Goal: Information Seeking & Learning: Compare options

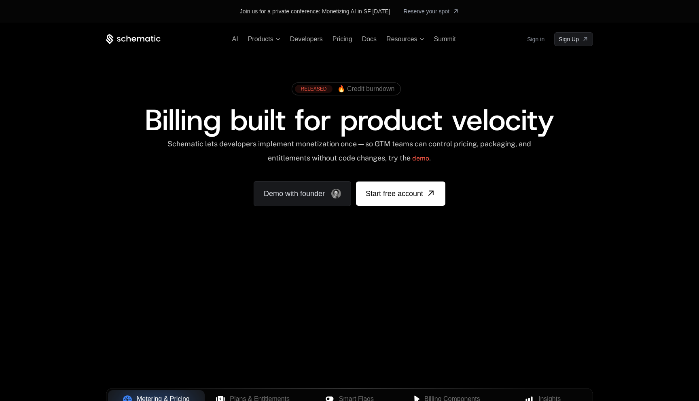
click at [539, 40] on link "Sign in" at bounding box center [535, 39] width 17 height 13
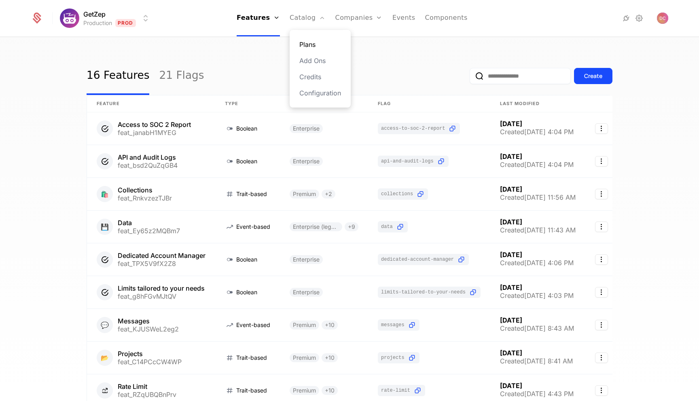
click at [306, 42] on link "Plans" at bounding box center [320, 45] width 42 height 10
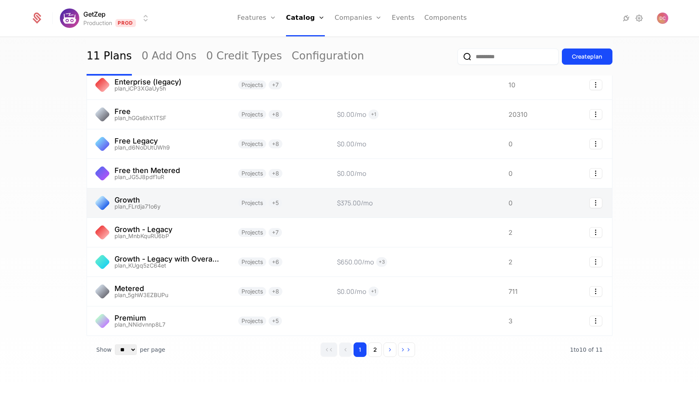
scroll to position [74, 0]
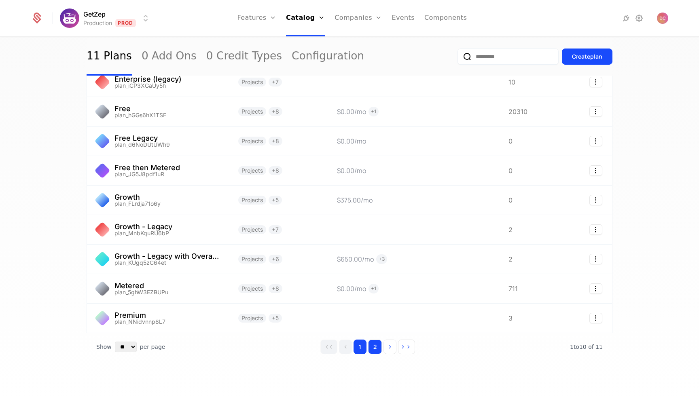
click at [376, 345] on button "2" at bounding box center [375, 347] width 14 height 15
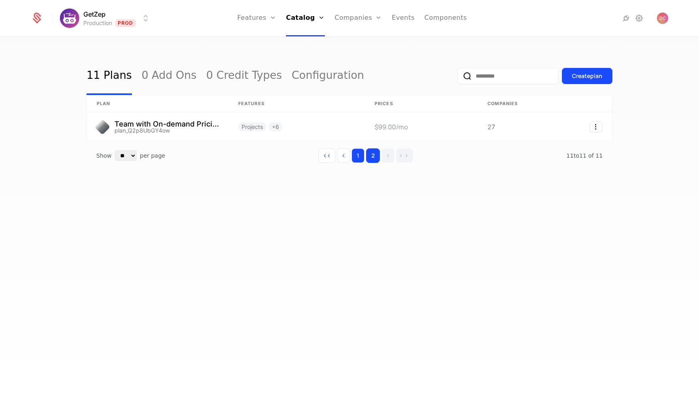
click at [359, 151] on button "1" at bounding box center [357, 155] width 13 height 15
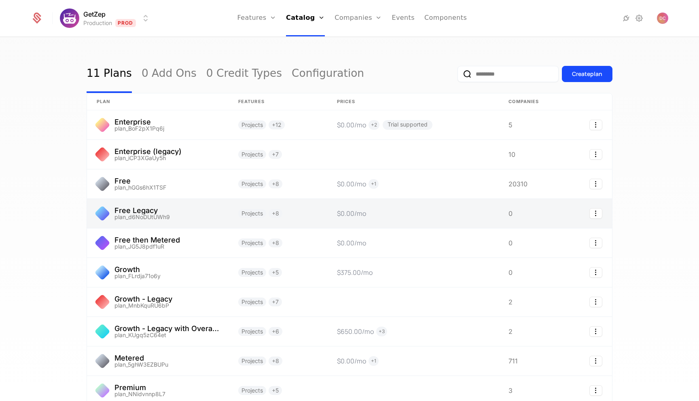
scroll to position [2, 0]
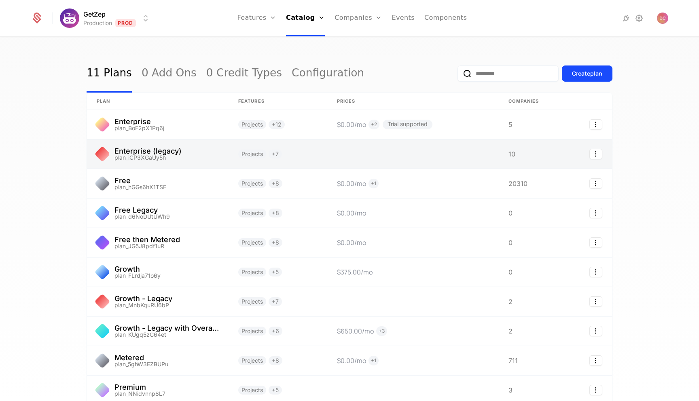
click at [421, 161] on link at bounding box center [413, 153] width 172 height 29
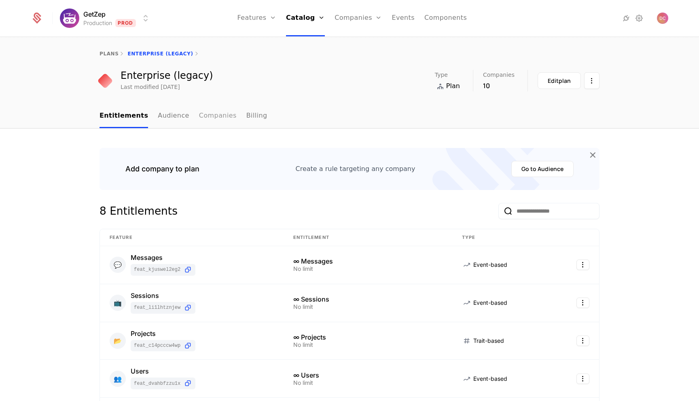
click at [218, 119] on link "Companies" at bounding box center [218, 116] width 38 height 24
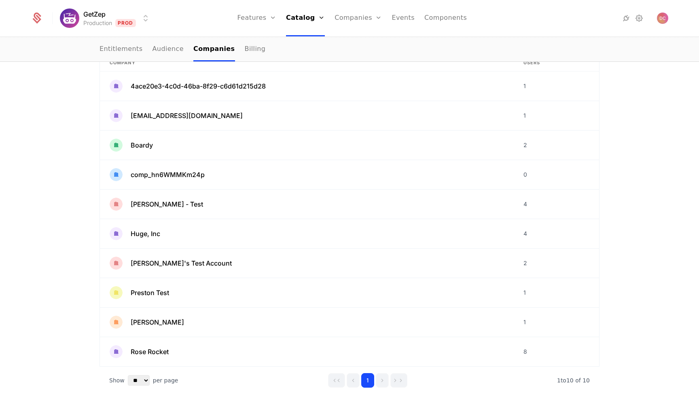
scroll to position [132, 0]
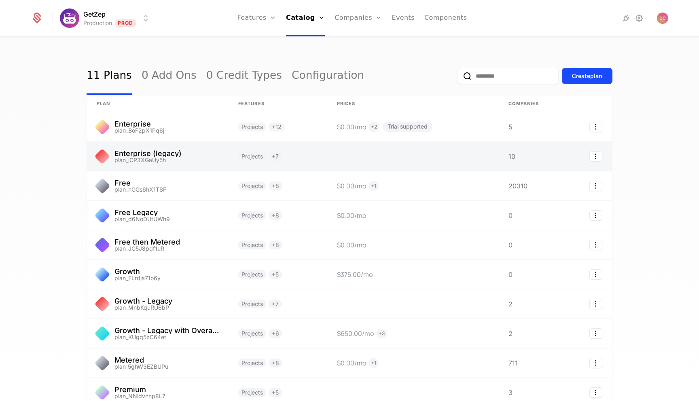
click at [150, 158] on link at bounding box center [157, 156] width 141 height 29
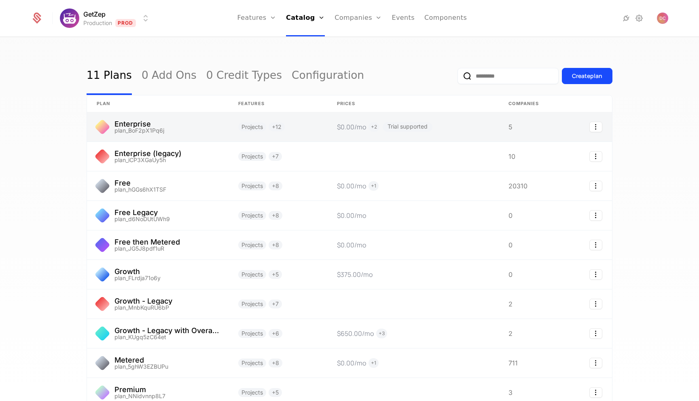
click at [138, 124] on link at bounding box center [157, 126] width 141 height 29
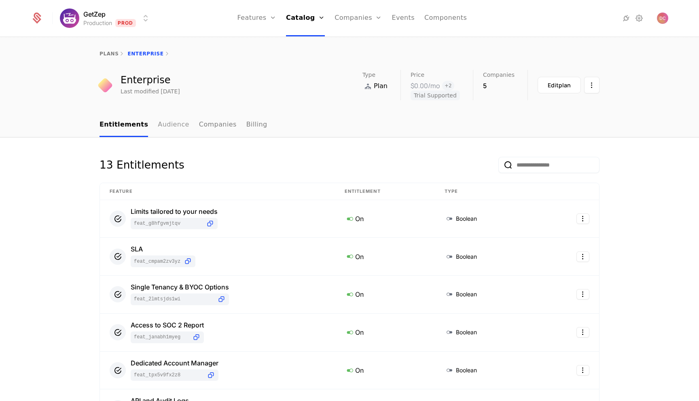
click at [175, 120] on link "Audience" at bounding box center [174, 125] width 32 height 24
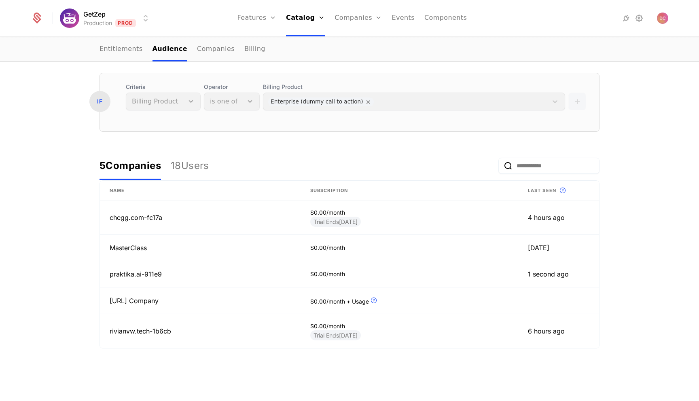
scroll to position [153, 0]
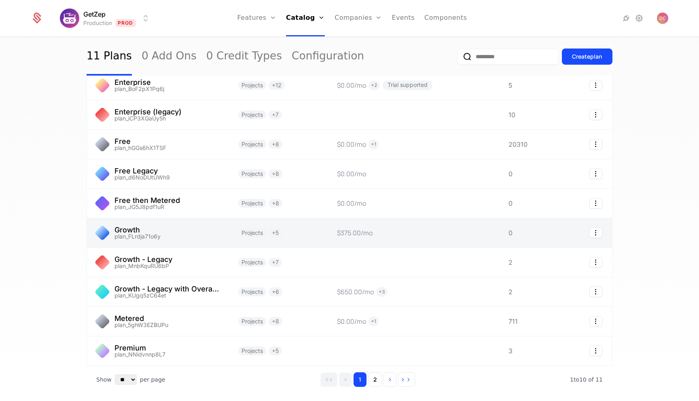
scroll to position [74, 0]
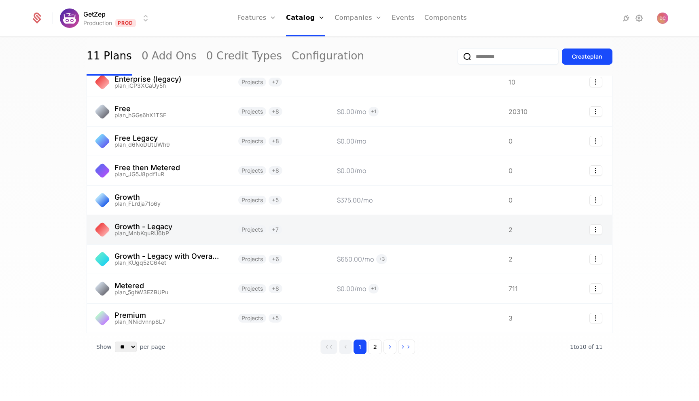
click at [288, 233] on link at bounding box center [277, 229] width 99 height 29
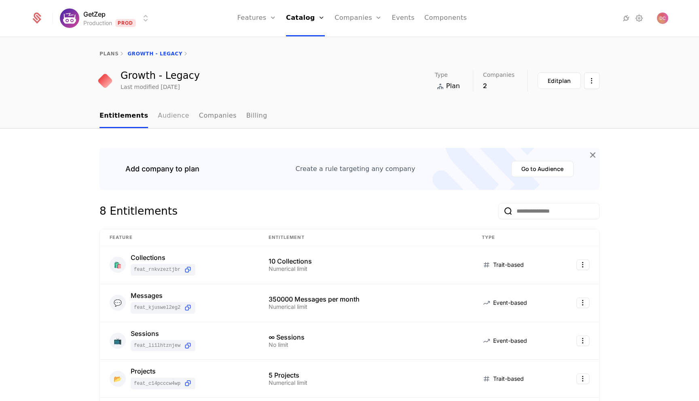
click at [171, 119] on link "Audience" at bounding box center [174, 116] width 32 height 24
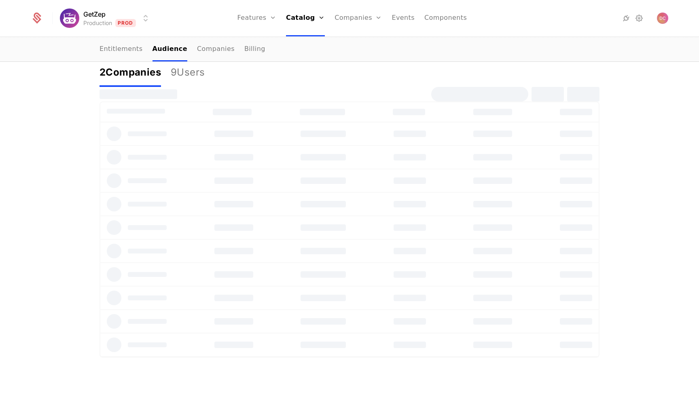
scroll to position [218, 0]
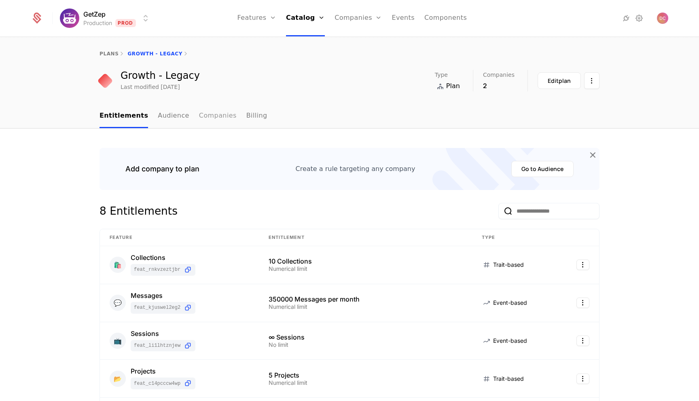
click at [215, 112] on link "Companies" at bounding box center [218, 116] width 38 height 24
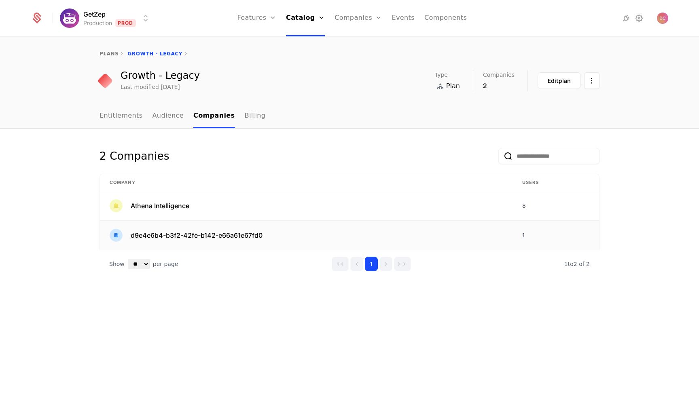
click at [234, 237] on span "d9e4e6b4-b3f2-42fe-b142-e66a61e67fd0" at bounding box center [197, 235] width 132 height 10
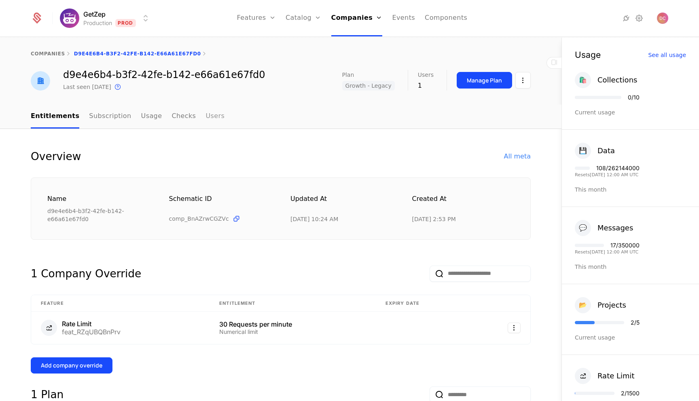
click at [205, 118] on link "Users" at bounding box center [214, 117] width 19 height 24
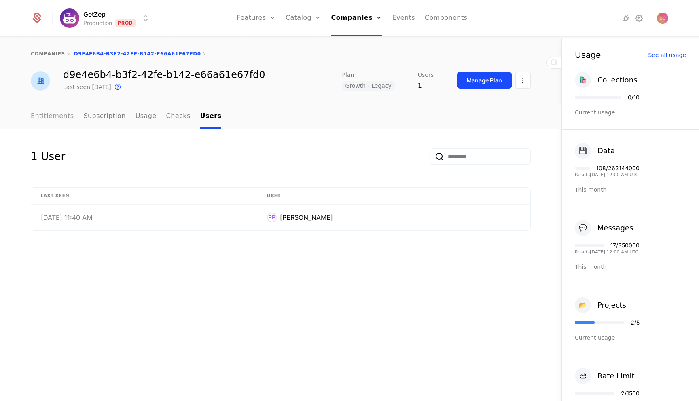
click at [53, 120] on link "Entitlements" at bounding box center [52, 117] width 43 height 24
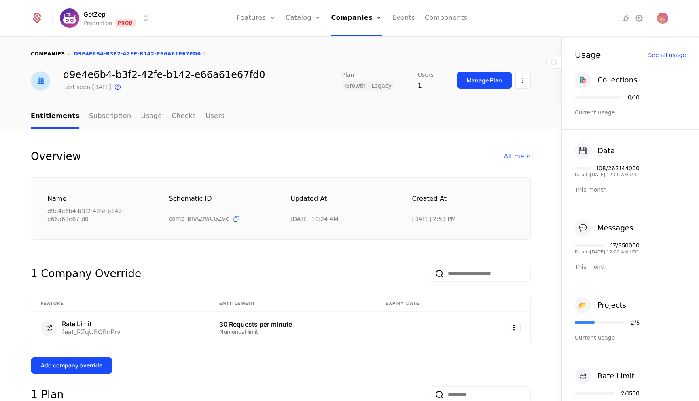
click at [55, 56] on link "companies" at bounding box center [48, 54] width 34 height 6
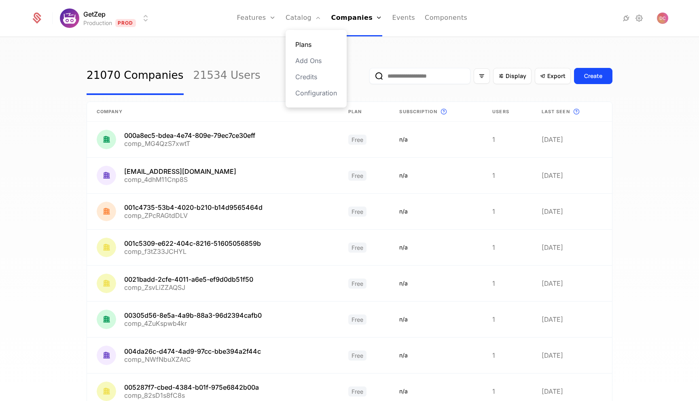
click at [304, 46] on link "Plans" at bounding box center [316, 45] width 42 height 10
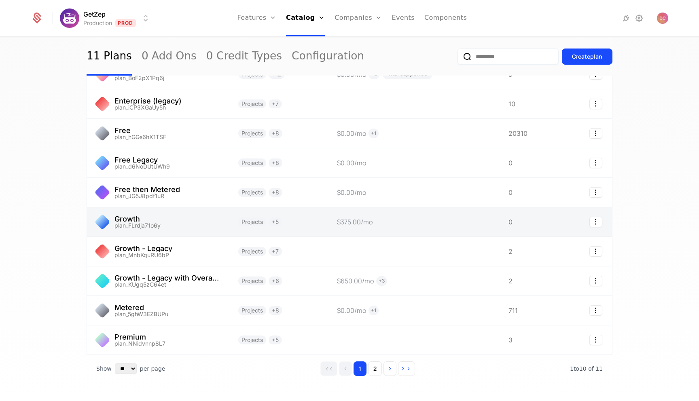
scroll to position [74, 0]
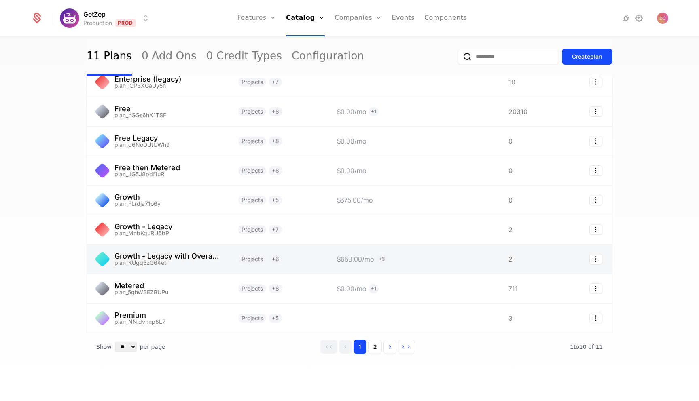
click at [195, 259] on link at bounding box center [157, 259] width 141 height 29
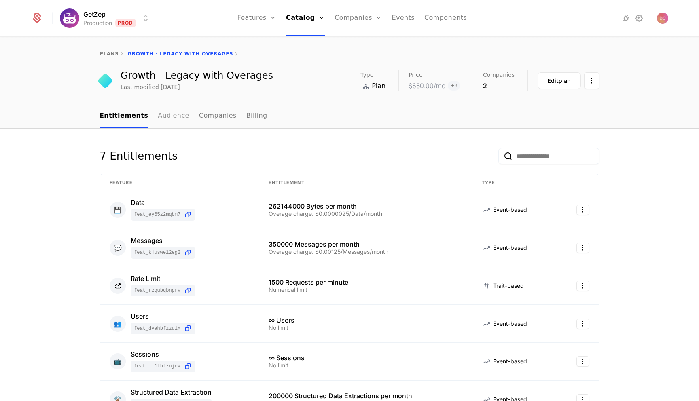
click at [173, 116] on link "Audience" at bounding box center [174, 116] width 32 height 24
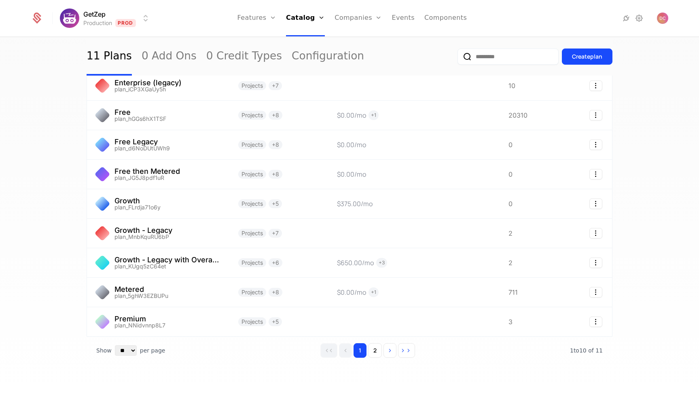
scroll to position [74, 0]
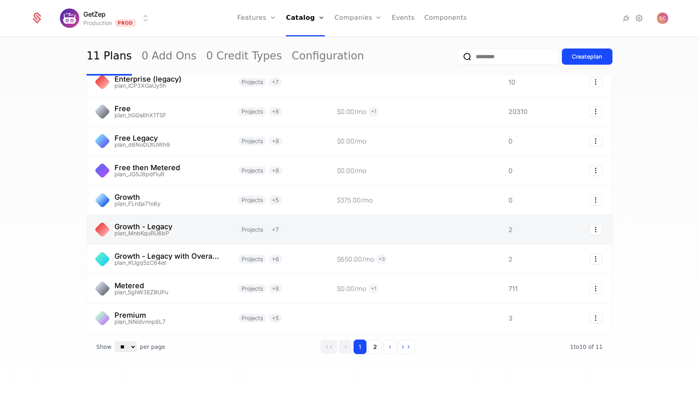
click at [153, 225] on link at bounding box center [157, 229] width 141 height 29
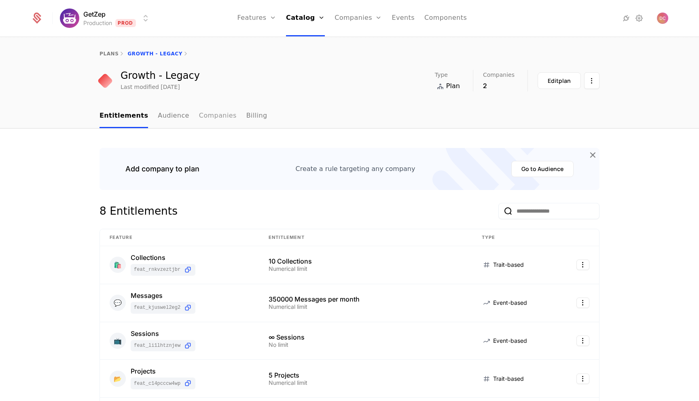
click at [218, 121] on link "Companies" at bounding box center [218, 116] width 38 height 24
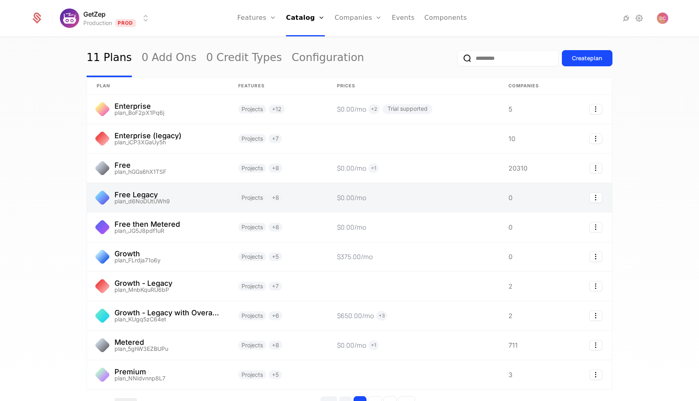
scroll to position [74, 0]
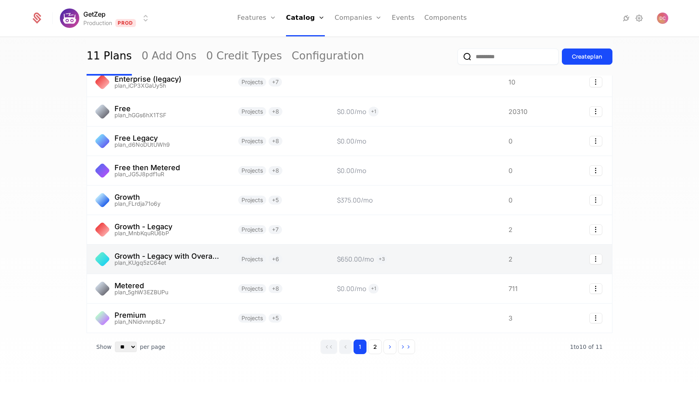
click at [150, 265] on link at bounding box center [157, 259] width 141 height 29
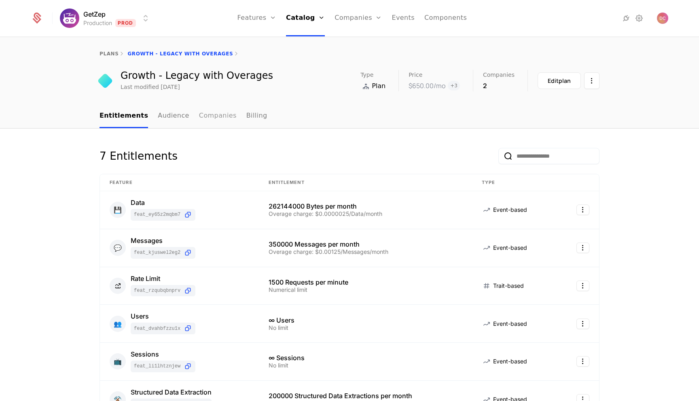
click at [199, 118] on link "Companies" at bounding box center [218, 116] width 38 height 24
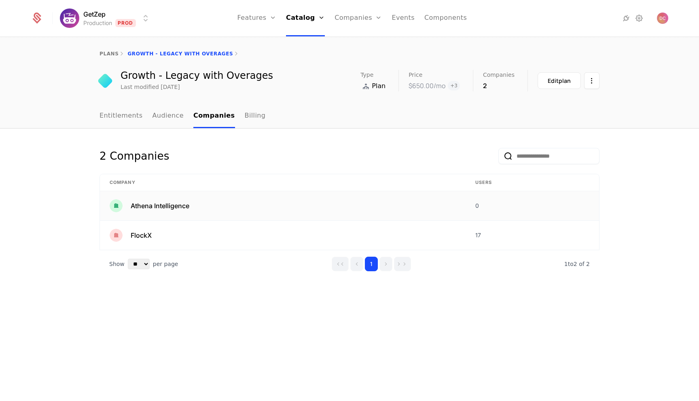
click at [179, 207] on span "Athena Intelligence" at bounding box center [160, 206] width 59 height 10
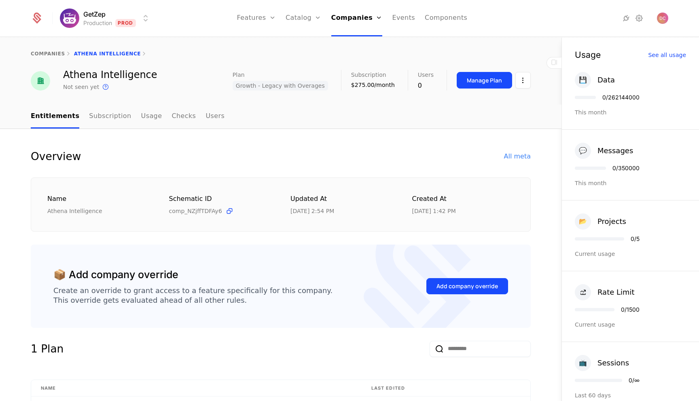
click at [379, 83] on div "$275.00/month" at bounding box center [373, 85] width 44 height 8
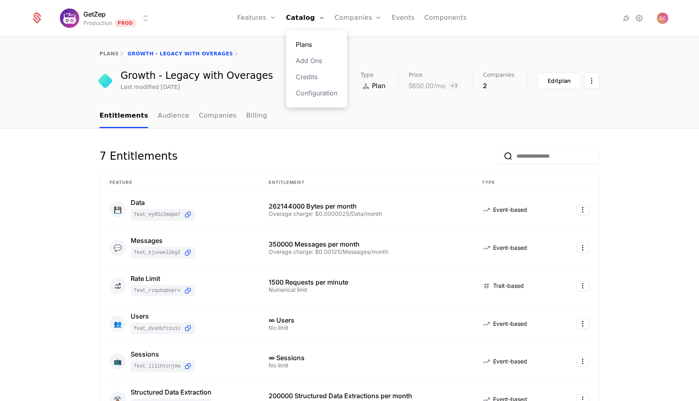
click at [307, 45] on link "Plans" at bounding box center [317, 45] width 42 height 10
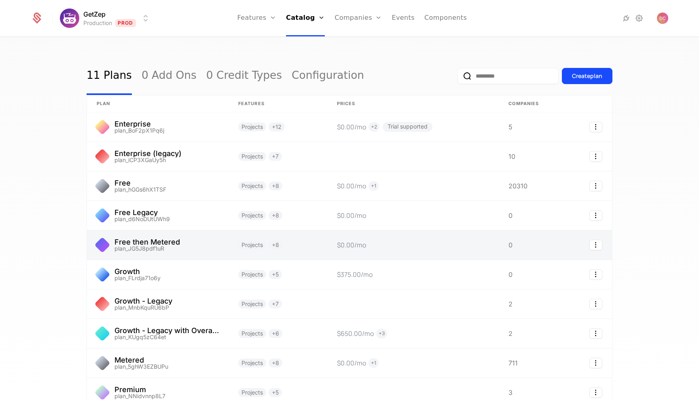
scroll to position [74, 0]
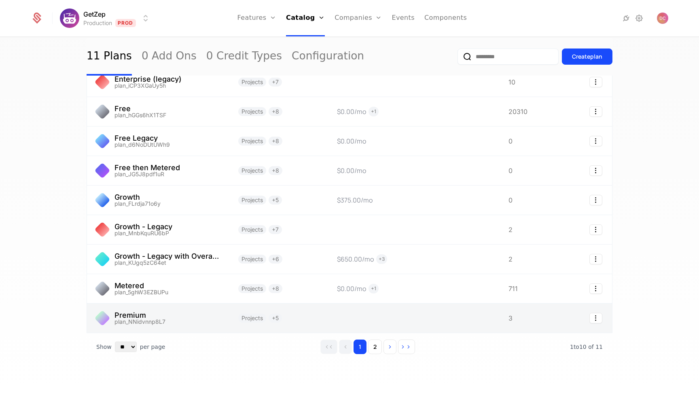
click at [152, 315] on link at bounding box center [157, 318] width 141 height 29
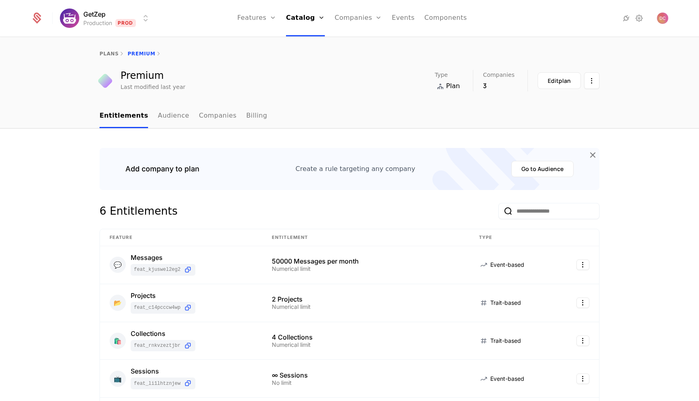
click at [182, 119] on ul "Entitlements Audience Companies Billing" at bounding box center [183, 116] width 168 height 24
click at [178, 116] on link "Audience" at bounding box center [174, 116] width 32 height 24
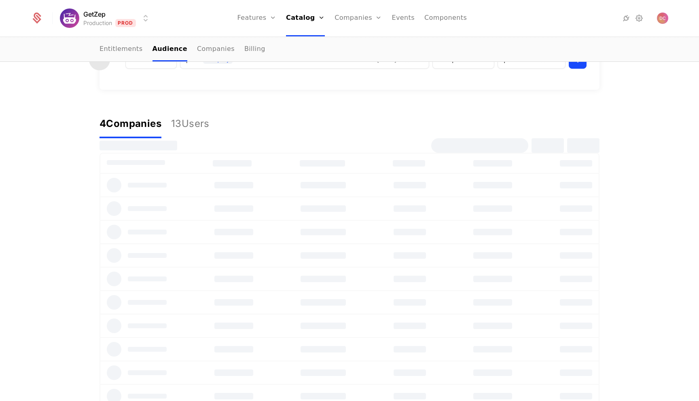
scroll to position [101, 0]
